Goal: Information Seeking & Learning: Learn about a topic

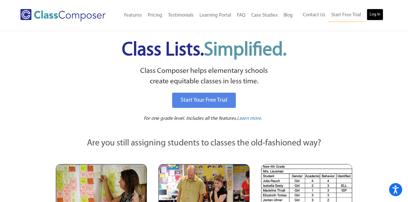
click at [378, 9] on link "Log In" at bounding box center [375, 15] width 17 height 12
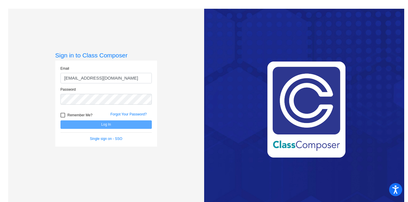
type input "[EMAIL_ADDRESS][DOMAIN_NAME]"
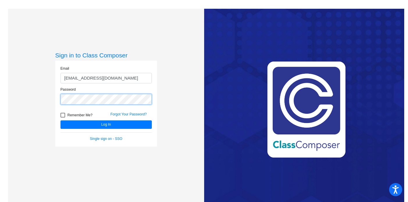
click at [61, 120] on button "Log In" at bounding box center [106, 124] width 91 height 8
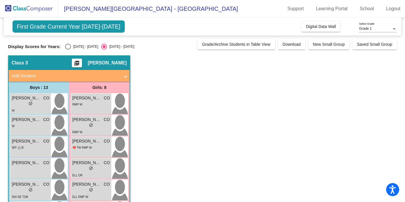
click at [67, 47] on div "Select an option" at bounding box center [68, 47] width 6 height 6
click at [68, 49] on input "[DATE] - [DATE]" at bounding box center [68, 49] width 0 height 0
radio input "true"
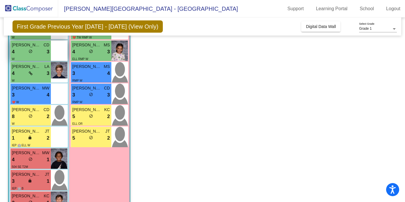
scroll to position [125, 0]
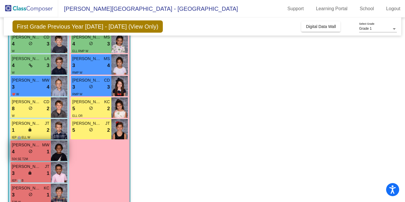
click at [25, 150] on div "4 lock do_not_disturb_alt 1" at bounding box center [31, 152] width 38 height 8
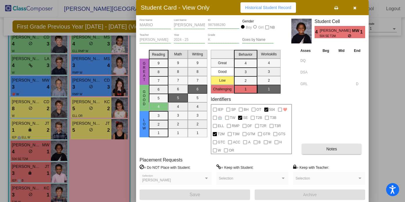
click at [309, 148] on button "Notes" at bounding box center [332, 148] width 60 height 10
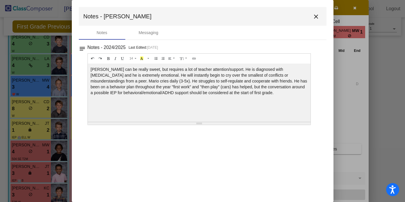
scroll to position [0, 0]
click at [315, 18] on mat-icon "close" at bounding box center [316, 16] width 7 height 7
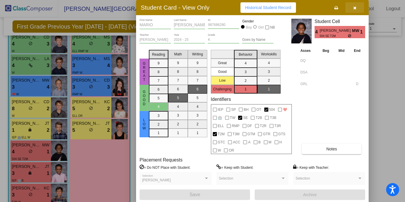
click at [354, 7] on icon "button" at bounding box center [355, 8] width 3 height 4
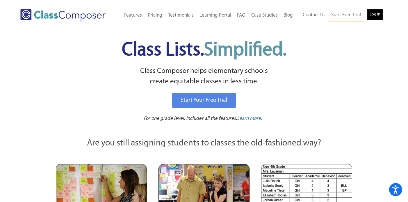
click at [375, 14] on link "Log In" at bounding box center [375, 15] width 17 height 12
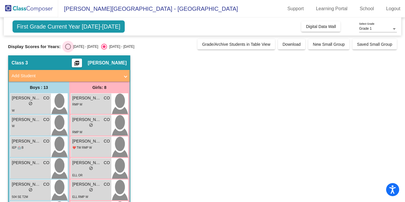
click at [70, 47] on div "Select an option" at bounding box center [68, 47] width 6 height 6
click at [68, 49] on input "[DATE] - [DATE]" at bounding box center [68, 49] width 0 height 0
radio input "true"
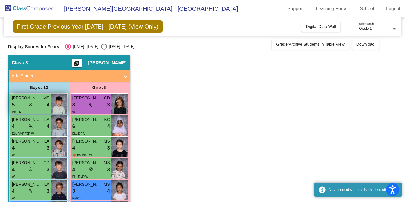
click at [33, 104] on div "5 lock do_not_disturb_alt 4" at bounding box center [31, 105] width 38 height 8
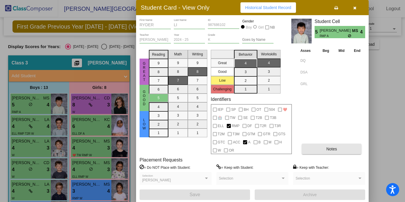
click at [314, 147] on button "Notes" at bounding box center [332, 148] width 60 height 10
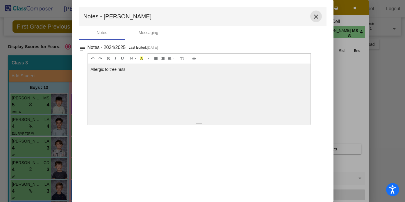
click at [319, 17] on mat-icon "close" at bounding box center [316, 16] width 7 height 7
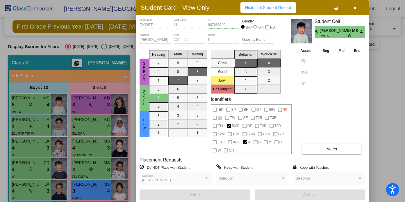
click at [26, 123] on div at bounding box center [202, 101] width 405 height 202
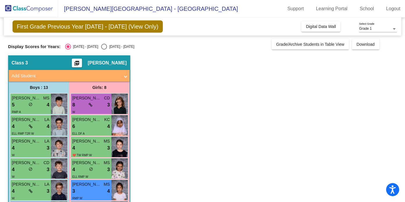
click at [26, 123] on div "4 lock do_not_disturb_alt 4" at bounding box center [31, 127] width 38 height 8
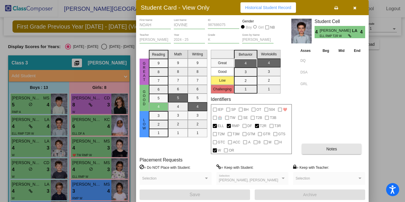
click at [328, 145] on button "Notes" at bounding box center [332, 148] width 60 height 10
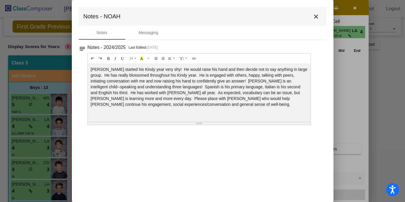
click at [317, 18] on mat-icon "close" at bounding box center [316, 16] width 7 height 7
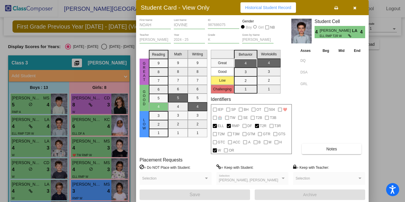
click at [24, 185] on div at bounding box center [202, 101] width 405 height 202
click at [24, 185] on span "[PERSON_NAME]" at bounding box center [26, 184] width 29 height 6
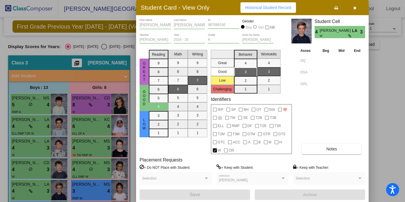
click at [320, 149] on button "Notes" at bounding box center [332, 148] width 60 height 10
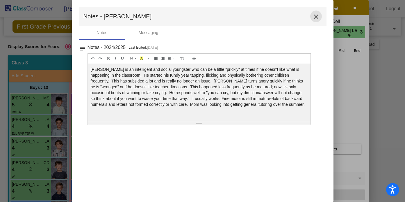
click at [318, 16] on mat-icon "close" at bounding box center [316, 16] width 7 height 7
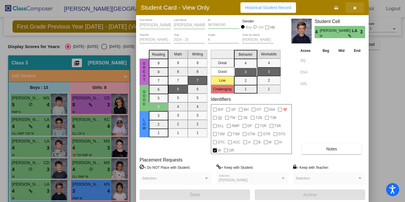
click at [354, 8] on icon "button" at bounding box center [355, 8] width 3 height 4
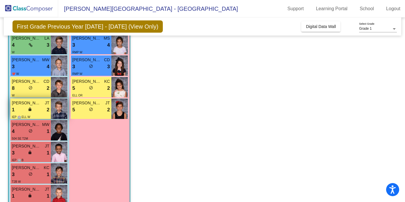
scroll to position [148, 0]
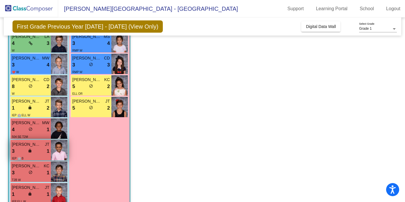
click at [26, 148] on div "3 lock do_not_disturb_alt 1" at bounding box center [31, 151] width 38 height 8
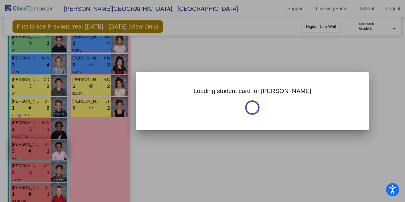
click at [26, 148] on div at bounding box center [202, 101] width 405 height 202
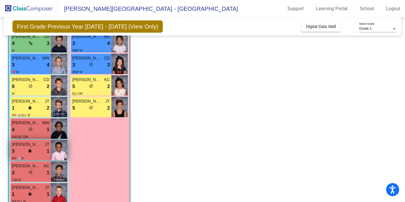
click at [18, 144] on span "[PERSON_NAME]" at bounding box center [26, 144] width 29 height 6
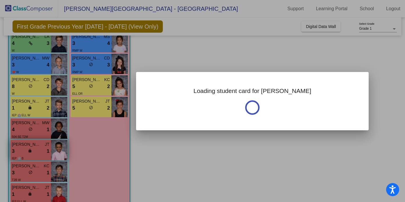
click at [18, 144] on div at bounding box center [202, 101] width 405 height 202
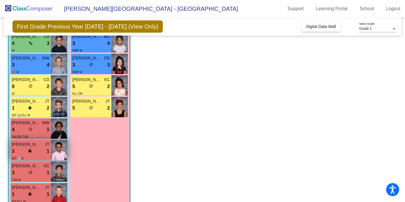
click at [18, 144] on span "[PERSON_NAME]" at bounding box center [26, 144] width 29 height 6
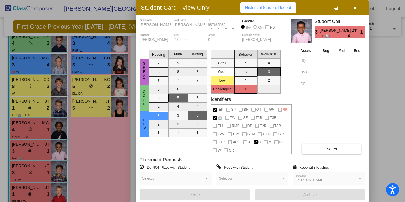
click at [336, 150] on span "Notes" at bounding box center [332, 148] width 11 height 5
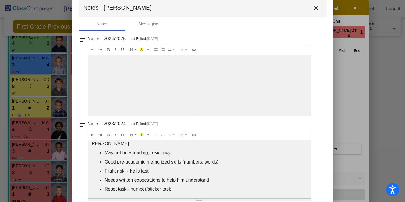
scroll to position [14, 0]
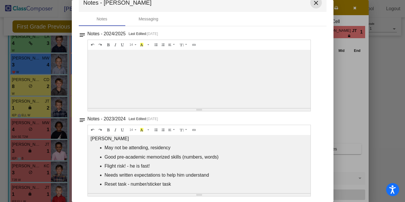
click at [313, 4] on mat-icon "close" at bounding box center [316, 2] width 7 height 7
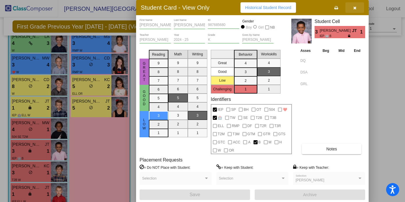
click at [356, 6] on icon "button" at bounding box center [355, 8] width 3 height 4
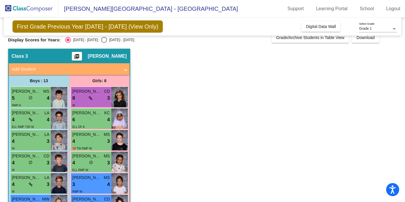
scroll to position [0, 0]
